Goal: Task Accomplishment & Management: Manage account settings

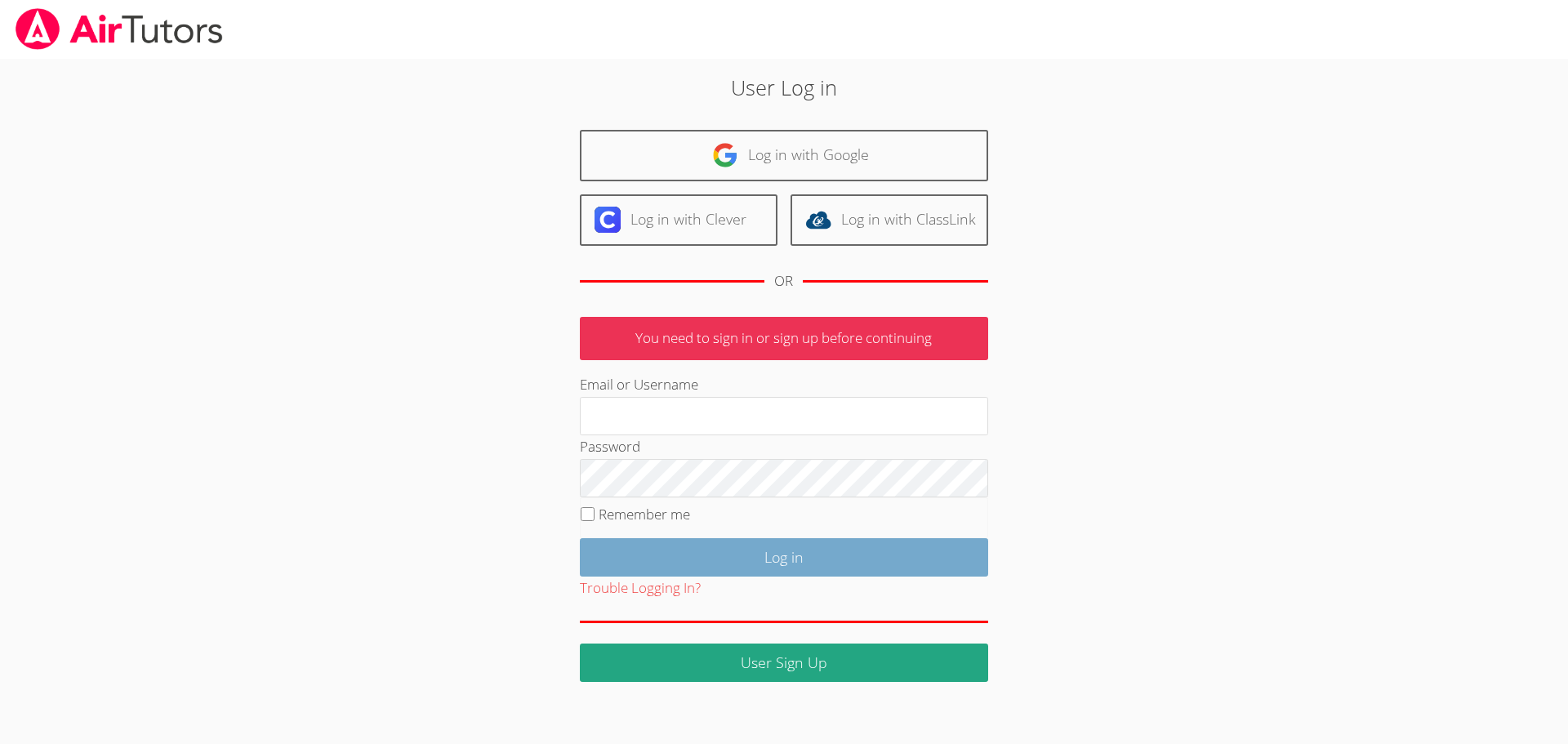
type input "[EMAIL_ADDRESS][DOMAIN_NAME]"
click at [778, 557] on input "Log in" at bounding box center [784, 557] width 408 height 39
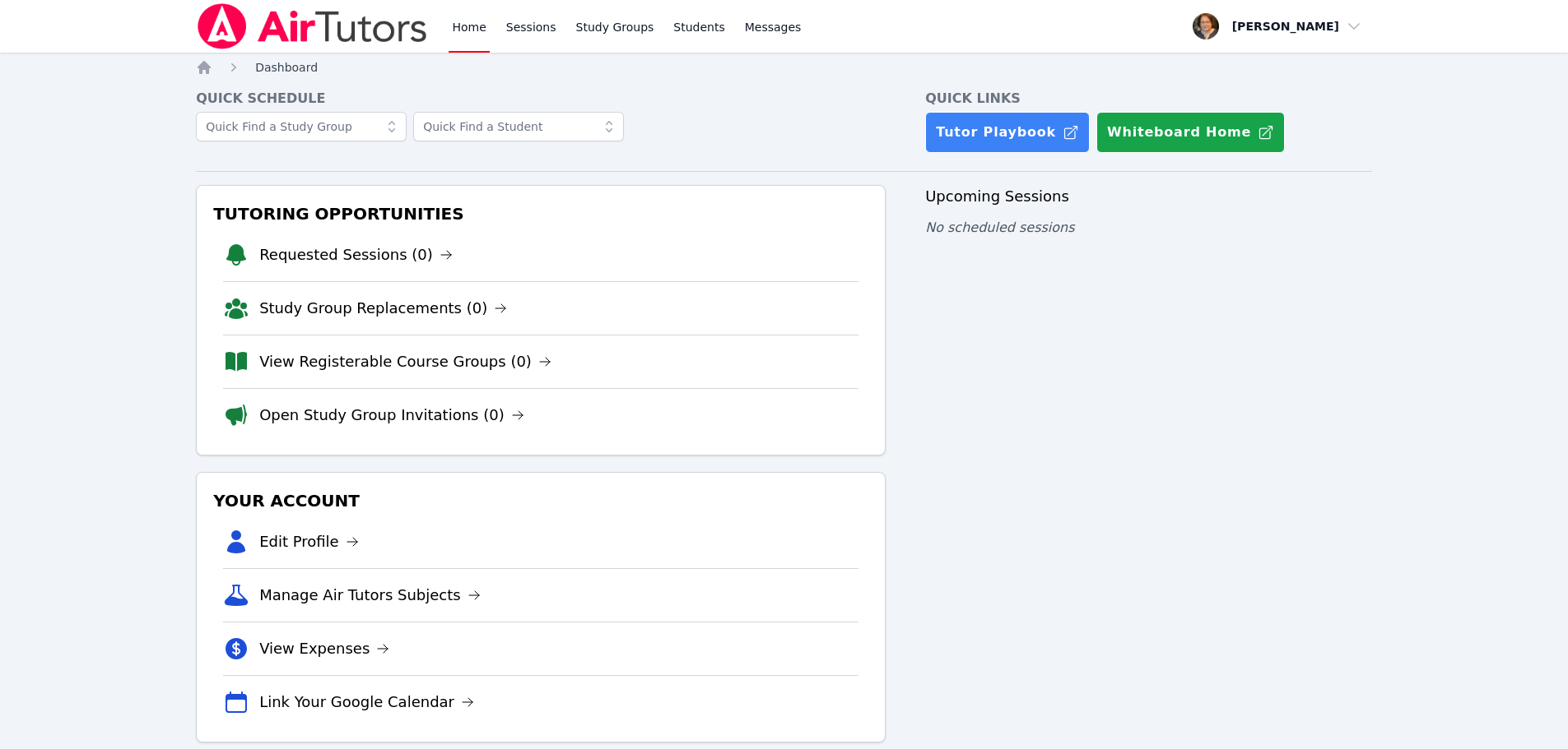
click at [273, 68] on span "Dashboard" at bounding box center [287, 67] width 62 height 13
